Goal: Register for event/course

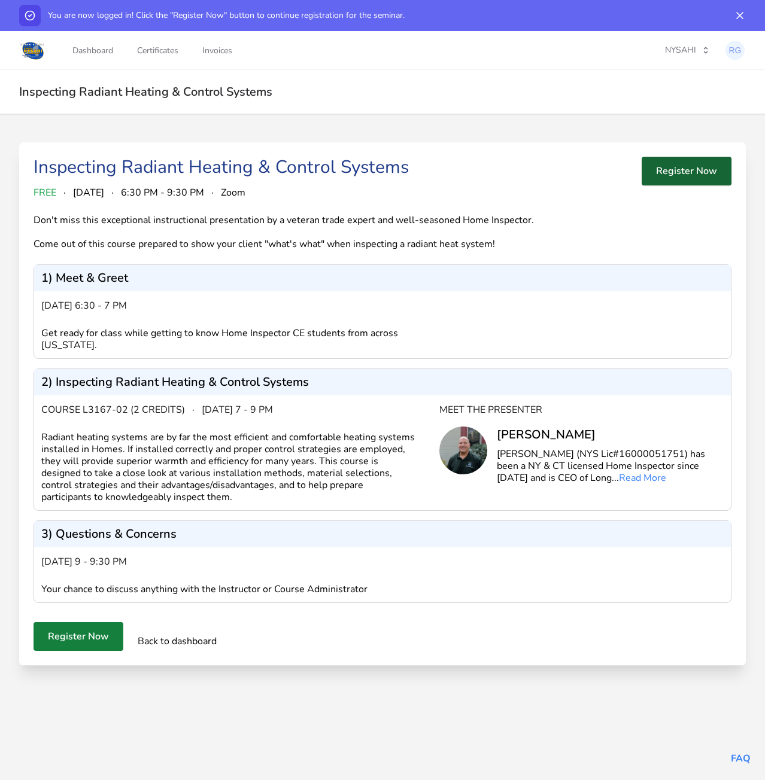
click at [686, 177] on button "Register Now" at bounding box center [686, 171] width 90 height 29
